Goal: Information Seeking & Learning: Find contact information

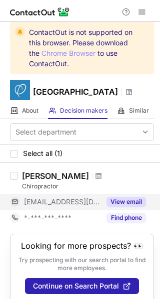
click at [113, 207] on button "View email" at bounding box center [125, 202] width 39 height 10
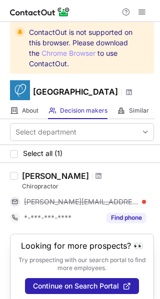
scroll to position [22, 0]
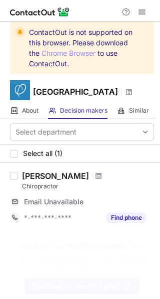
scroll to position [22, 0]
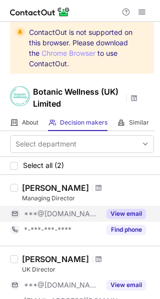
click at [116, 218] on button "View email" at bounding box center [125, 214] width 39 height 10
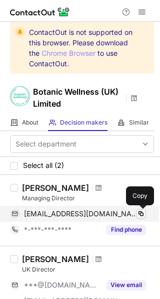
click at [138, 217] on span at bounding box center [141, 214] width 8 height 8
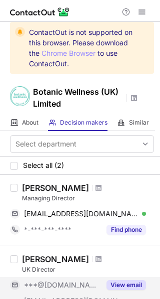
click at [124, 284] on button "View email" at bounding box center [125, 285] width 39 height 10
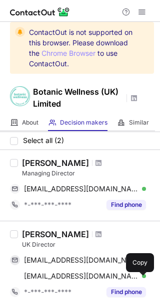
scroll to position [26, 0]
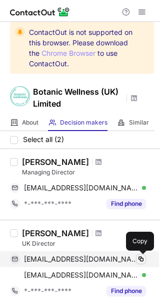
click at [138, 260] on span at bounding box center [141, 259] width 8 height 8
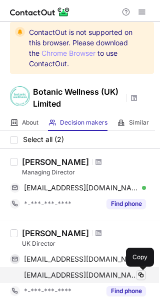
click at [138, 274] on span at bounding box center [141, 275] width 8 height 8
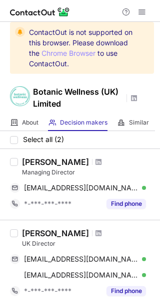
click at [100, 103] on h1 "Botanic Wellness (UK) Limited" at bounding box center [78, 98] width 90 height 24
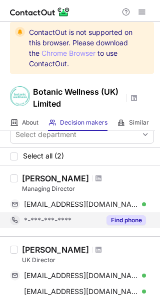
scroll to position [8, 0]
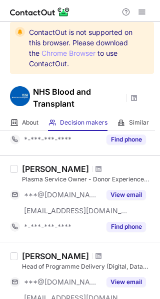
scroll to position [401, 0]
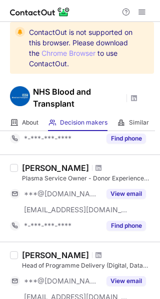
click at [106, 205] on div "***@[DOMAIN_NAME] [EMAIL_ADDRESS][DOMAIN_NAME] View email" at bounding box center [82, 202] width 144 height 32
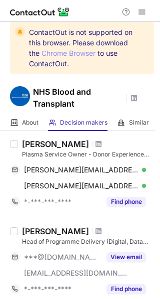
scroll to position [430, 0]
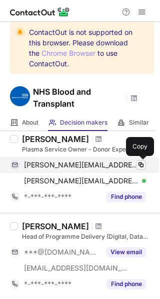
click at [137, 164] on span at bounding box center [141, 165] width 8 height 8
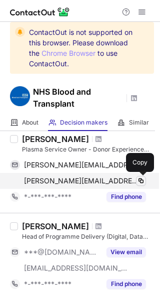
click at [140, 178] on span at bounding box center [141, 181] width 8 height 8
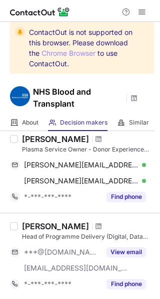
click at [82, 214] on div "[PERSON_NAME] Head of Programme Delivery (Digital, Data and Technology Services…" at bounding box center [80, 256] width 160 height 87
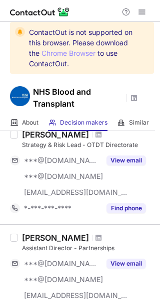
scroll to position [0, 0]
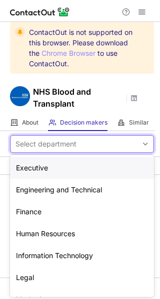
click at [92, 150] on div "Select department" at bounding box center [73, 144] width 127 height 16
click at [76, 165] on div "Executive" at bounding box center [82, 168] width 144 height 22
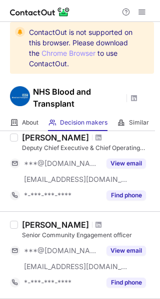
scroll to position [521, 0]
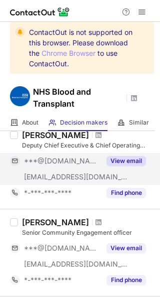
click at [125, 162] on button "View email" at bounding box center [125, 161] width 39 height 10
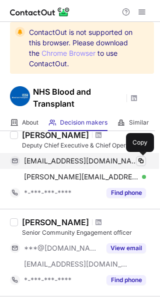
click at [137, 163] on span at bounding box center [141, 161] width 8 height 8
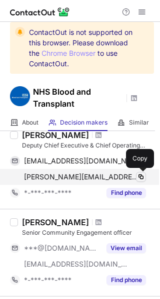
click at [140, 175] on span at bounding box center [141, 177] width 8 height 8
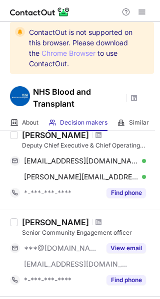
click at [114, 75] on div "ContactOut is not supported on this browser. Please download the Chrome Browser…" at bounding box center [80, 50] width 160 height 56
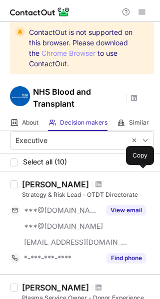
scroll to position [0, 0]
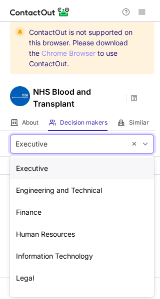
click at [70, 145] on div "Executive" at bounding box center [67, 144] width 115 height 16
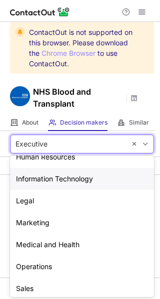
scroll to position [81, 0]
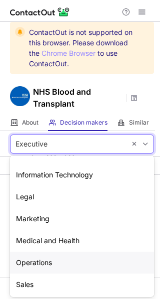
click at [49, 264] on div "Operations" at bounding box center [82, 263] width 144 height 22
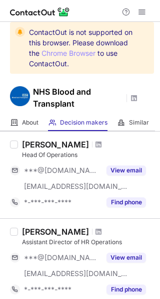
scroll to position [546, 0]
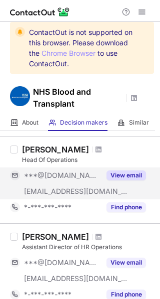
click at [115, 173] on button "View email" at bounding box center [125, 175] width 39 height 10
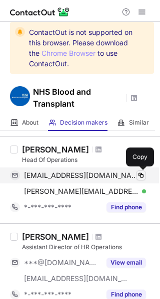
click at [139, 174] on span at bounding box center [141, 175] width 8 height 8
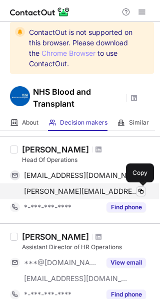
click at [140, 190] on span at bounding box center [141, 191] width 8 height 8
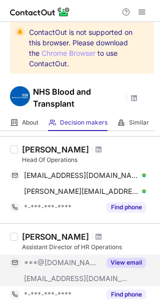
click at [126, 258] on button "View email" at bounding box center [125, 263] width 39 height 10
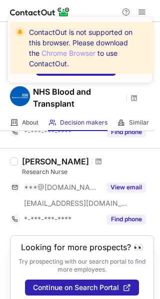
scroll to position [791, 0]
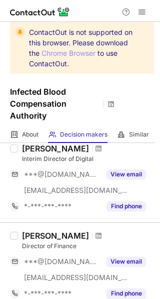
scroll to position [327, 0]
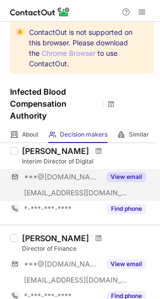
click at [126, 175] on button "View email" at bounding box center [125, 177] width 39 height 10
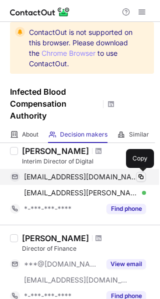
click at [139, 174] on span at bounding box center [141, 177] width 8 height 8
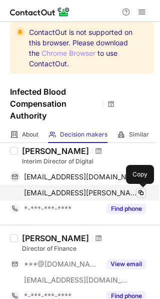
click at [139, 195] on span at bounding box center [141, 193] width 8 height 8
click at [140, 195] on span at bounding box center [141, 193] width 8 height 8
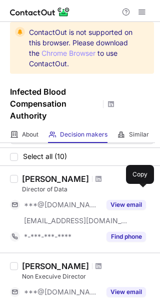
scroll to position [0, 0]
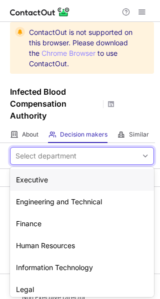
click at [86, 155] on div "Select department" at bounding box center [73, 156] width 127 height 16
click at [78, 180] on div "Executive" at bounding box center [82, 180] width 144 height 22
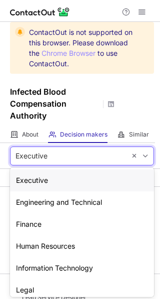
click at [70, 154] on div "Executive" at bounding box center [67, 156] width 115 height 16
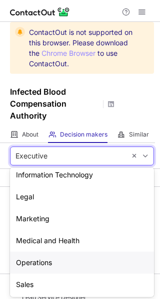
click at [79, 260] on div "Operations" at bounding box center [82, 263] width 144 height 22
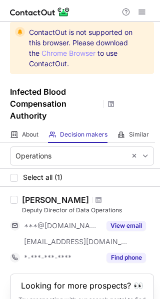
scroll to position [2, 0]
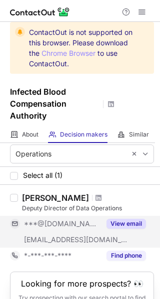
click at [121, 219] on button "View email" at bounding box center [125, 224] width 39 height 10
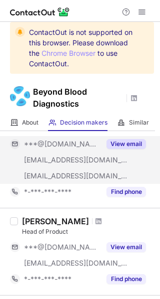
scroll to position [67, 0]
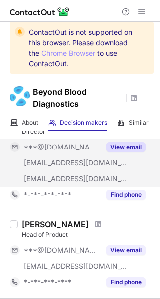
click at [124, 143] on button "View email" at bounding box center [125, 147] width 39 height 10
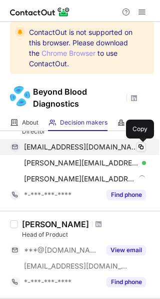
click at [140, 148] on span at bounding box center [141, 147] width 8 height 8
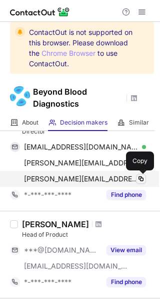
click at [137, 178] on span at bounding box center [141, 179] width 8 height 8
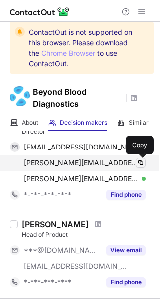
click at [140, 162] on span at bounding box center [141, 163] width 8 height 8
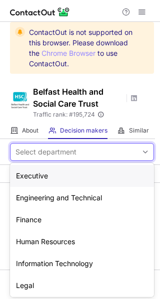
click at [90, 150] on div "Select department" at bounding box center [73, 152] width 127 height 16
click at [82, 173] on div "Executive" at bounding box center [82, 176] width 144 height 22
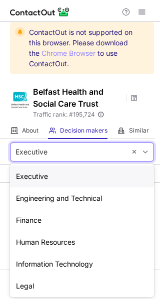
click at [86, 147] on div "Executive" at bounding box center [67, 152] width 115 height 16
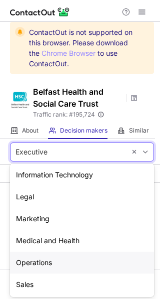
click at [57, 265] on div "Operations" at bounding box center [82, 263] width 144 height 22
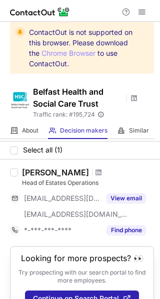
scroll to position [23, 0]
click at [123, 190] on div "Nigel Keery Head of Estates Operations ***@me.com ***@belfasttrust.hscni.net Vi…" at bounding box center [86, 202] width 136 height 71
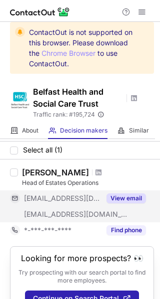
click at [123, 193] on button "View email" at bounding box center [125, 198] width 39 height 10
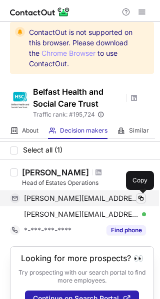
click at [137, 194] on span at bounding box center [141, 198] width 8 height 8
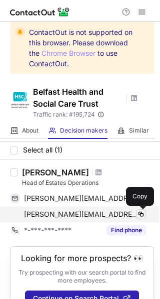
click at [140, 212] on span at bounding box center [141, 214] width 8 height 8
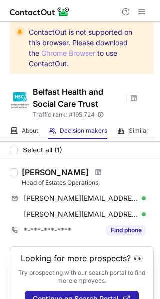
click at [113, 101] on h1 "Belfast Health and Social Care Trust" at bounding box center [78, 98] width 90 height 24
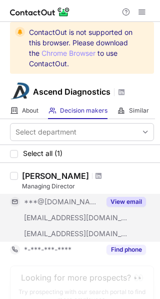
click at [116, 199] on button "View email" at bounding box center [125, 202] width 39 height 10
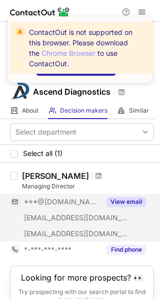
click at [116, 202] on button "View email" at bounding box center [125, 202] width 39 height 10
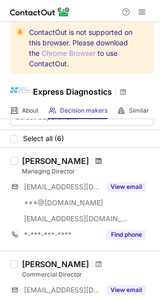
scroll to position [16, 0]
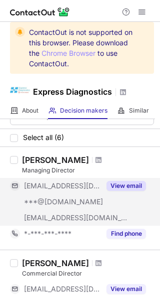
click at [127, 186] on button "View email" at bounding box center [125, 186] width 39 height 10
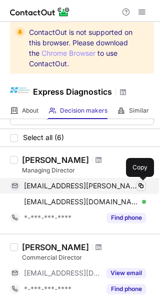
click at [138, 188] on span at bounding box center [141, 186] width 8 height 8
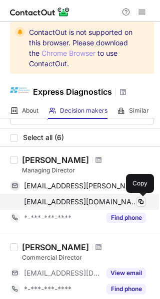
click at [142, 200] on span at bounding box center [141, 202] width 8 height 8
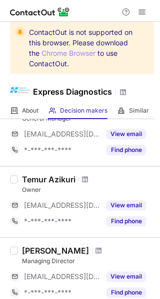
scroll to position [312, 0]
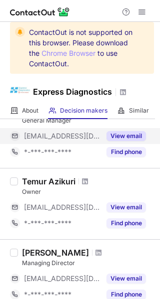
click at [122, 130] on div "View email" at bounding box center [122, 136] width 45 height 16
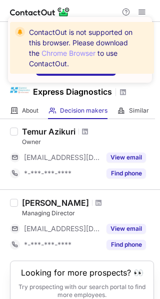
scroll to position [371, 0]
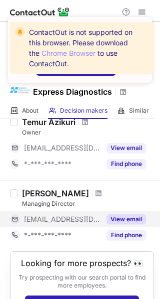
click at [111, 218] on button "View email" at bounding box center [125, 219] width 39 height 10
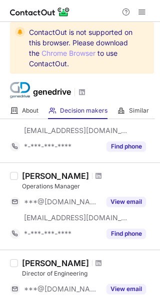
scroll to position [241, 0]
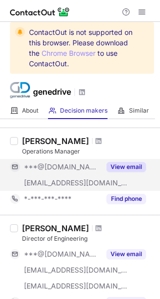
click at [122, 165] on button "View email" at bounding box center [125, 167] width 39 height 10
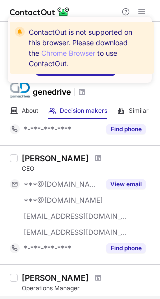
scroll to position [101, 0]
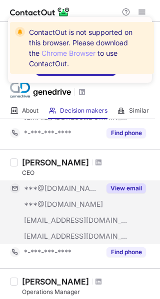
click at [121, 186] on button "View email" at bounding box center [125, 188] width 39 height 10
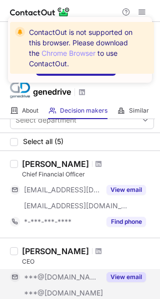
scroll to position [7, 0]
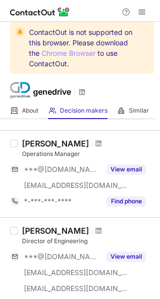
scroll to position [238, 0]
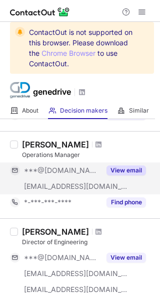
click at [122, 168] on button "View email" at bounding box center [125, 170] width 39 height 10
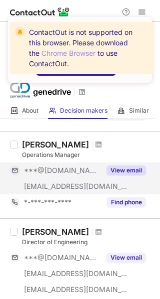
click at [128, 9] on div "This profile is restricted on the free plan. Upgrade your plan to view all prof…" at bounding box center [80, 54] width 160 height 94
click at [124, 10] on div "This profile is restricted on the free plan. Upgrade your plan to view all prof…" at bounding box center [80, 54] width 160 height 94
click at [143, 11] on div "This profile is restricted on the free plan. Upgrade your plan to view all prof…" at bounding box center [80, 54] width 160 height 94
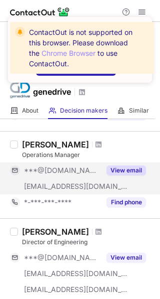
click at [143, 11] on div "This profile is restricted on the free plan. Upgrade your plan to view all prof…" at bounding box center [80, 54] width 160 height 94
click at [108, 96] on div "This profile is restricted on the free plan. Upgrade your plan to view all prof…" at bounding box center [80, 54] width 160 height 94
click at [129, 118] on div "Similar Similar Companies" at bounding box center [133, 111] width 32 height 16
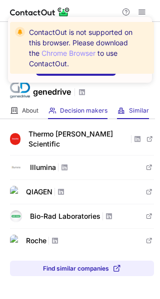
click at [82, 116] on div "Decision makers View Employees" at bounding box center [77, 111] width 59 height 16
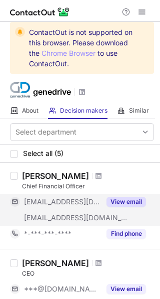
click at [121, 203] on button "View email" at bounding box center [125, 202] width 39 height 10
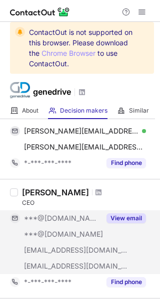
scroll to position [97, 0]
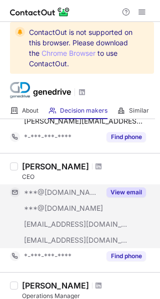
click at [120, 188] on button "View email" at bounding box center [125, 192] width 39 height 10
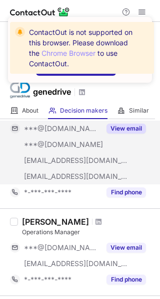
scroll to position [204, 0]
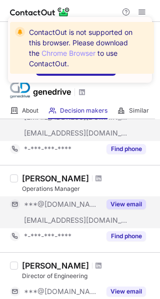
click at [121, 202] on button "View email" at bounding box center [125, 204] width 39 height 10
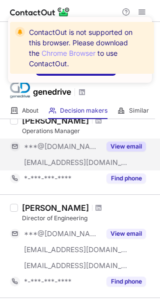
scroll to position [266, 0]
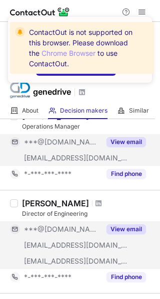
click at [123, 224] on button "View email" at bounding box center [125, 229] width 39 height 10
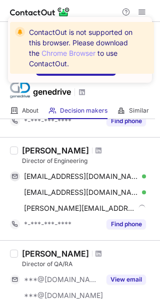
scroll to position [349, 0]
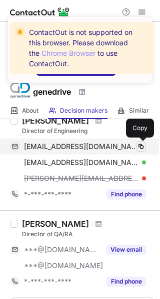
click at [138, 143] on span at bounding box center [141, 147] width 8 height 8
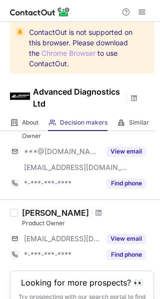
scroll to position [63, 0]
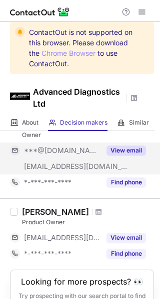
click at [119, 152] on button "View email" at bounding box center [125, 151] width 39 height 10
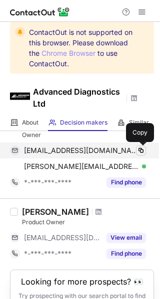
click at [138, 151] on span at bounding box center [141, 151] width 8 height 8
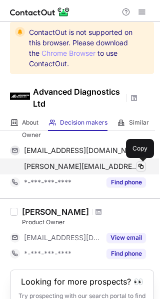
click at [138, 164] on span at bounding box center [141, 167] width 8 height 8
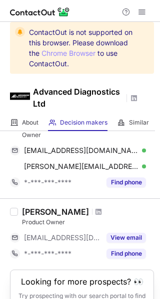
scroll to position [109, 0]
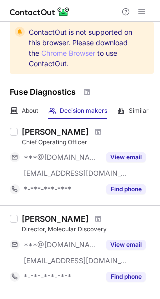
scroll to position [131, 0]
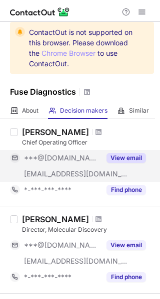
click at [116, 154] on button "View email" at bounding box center [125, 158] width 39 height 10
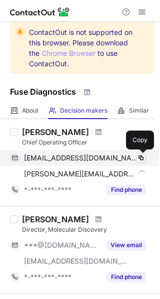
click at [140, 156] on span at bounding box center [141, 158] width 8 height 8
click at [141, 154] on span at bounding box center [141, 158] width 8 height 8
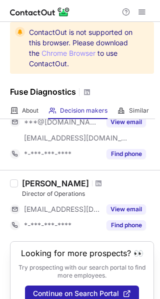
scroll to position [272, 0]
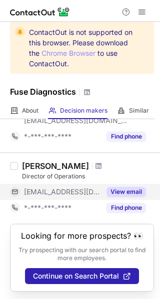
click at [117, 190] on button "View email" at bounding box center [125, 192] width 39 height 10
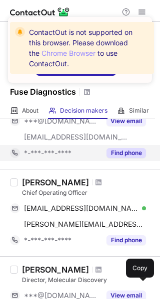
scroll to position [82, 0]
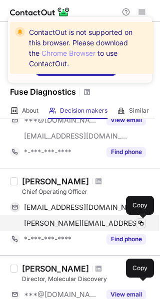
click at [139, 222] on span at bounding box center [141, 223] width 8 height 8
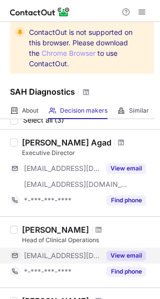
scroll to position [30, 0]
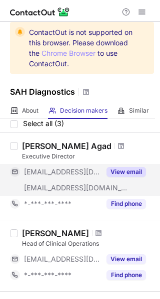
click at [117, 172] on button "View email" at bounding box center [125, 172] width 39 height 10
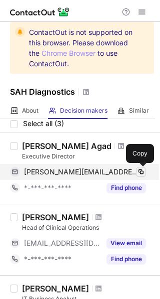
click at [143, 169] on span at bounding box center [141, 172] width 8 height 8
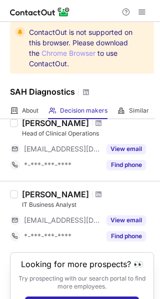
scroll to position [125, 0]
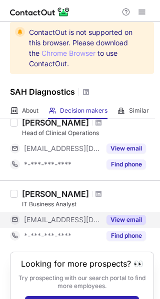
click at [119, 222] on button "View email" at bounding box center [125, 220] width 39 height 10
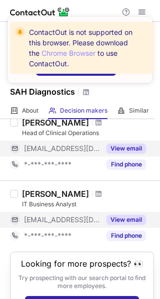
click at [121, 152] on button "View email" at bounding box center [125, 149] width 39 height 10
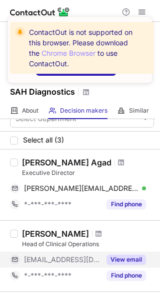
scroll to position [12, 0]
